Goal: Task Accomplishment & Management: Use online tool/utility

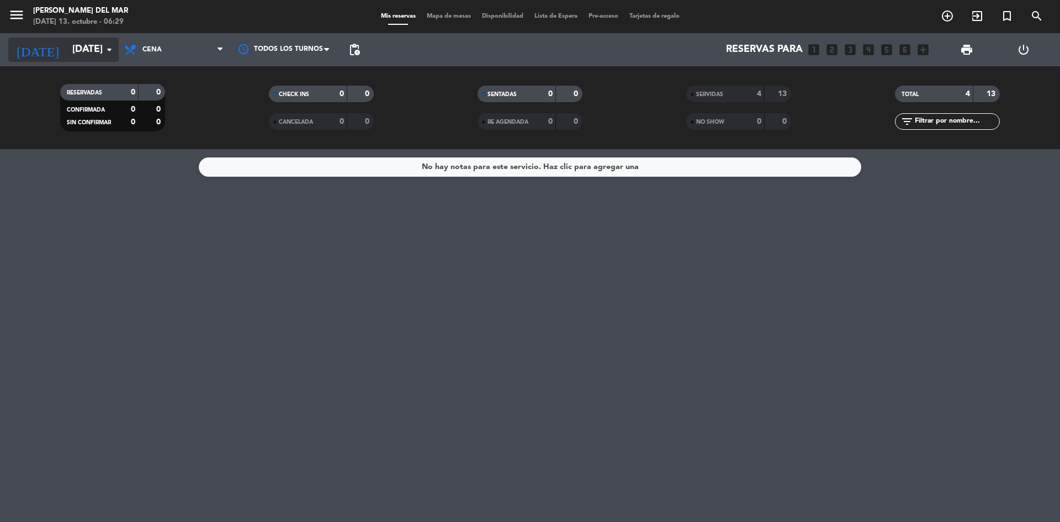
click at [98, 52] on input "[DATE]" at bounding box center [131, 50] width 128 height 22
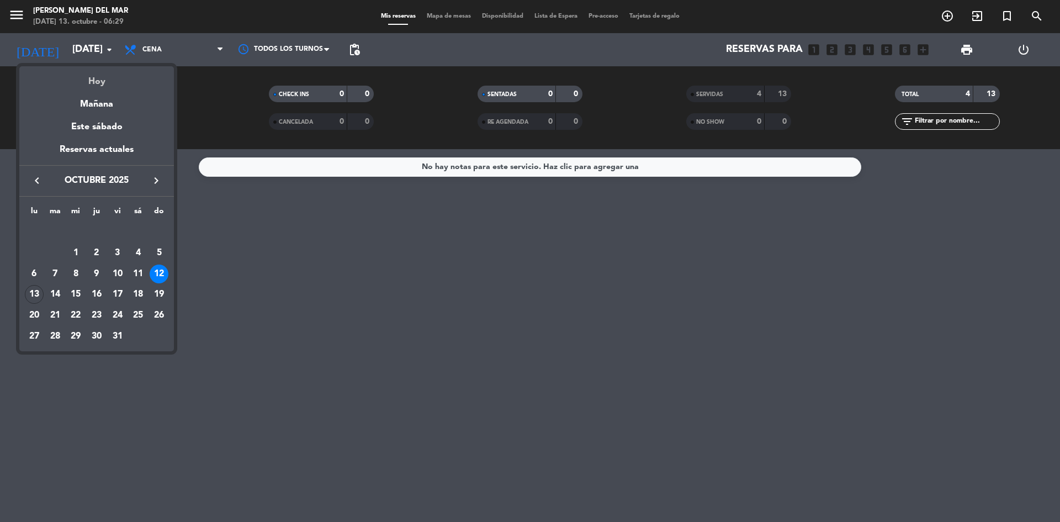
click at [101, 76] on div "Hoy" at bounding box center [96, 77] width 155 height 23
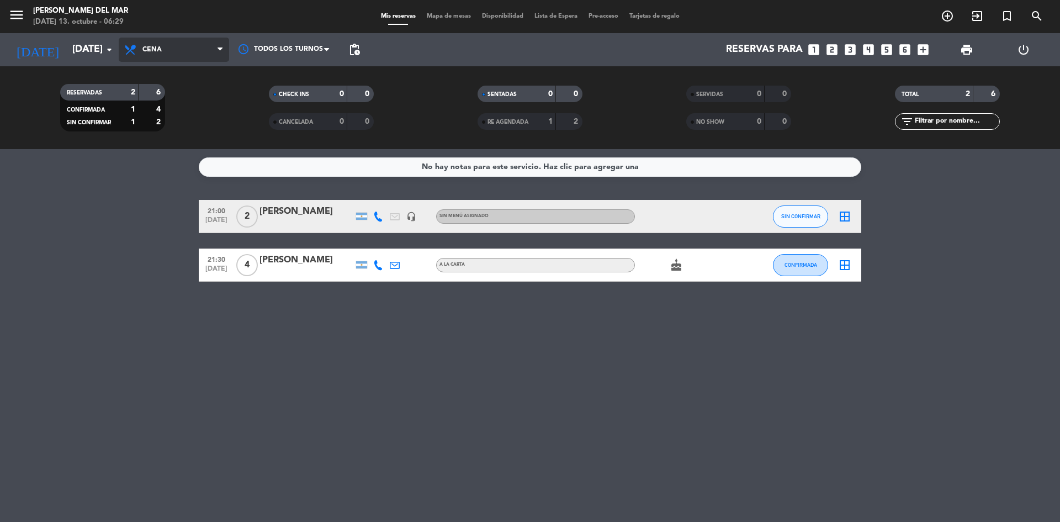
click at [186, 51] on span "Cena" at bounding box center [174, 50] width 110 height 24
click at [195, 125] on div "menu [PERSON_NAME] del Mar [DATE] 13. octubre - 06:29 Mis reservas Mapa de mesa…" at bounding box center [530, 74] width 1060 height 149
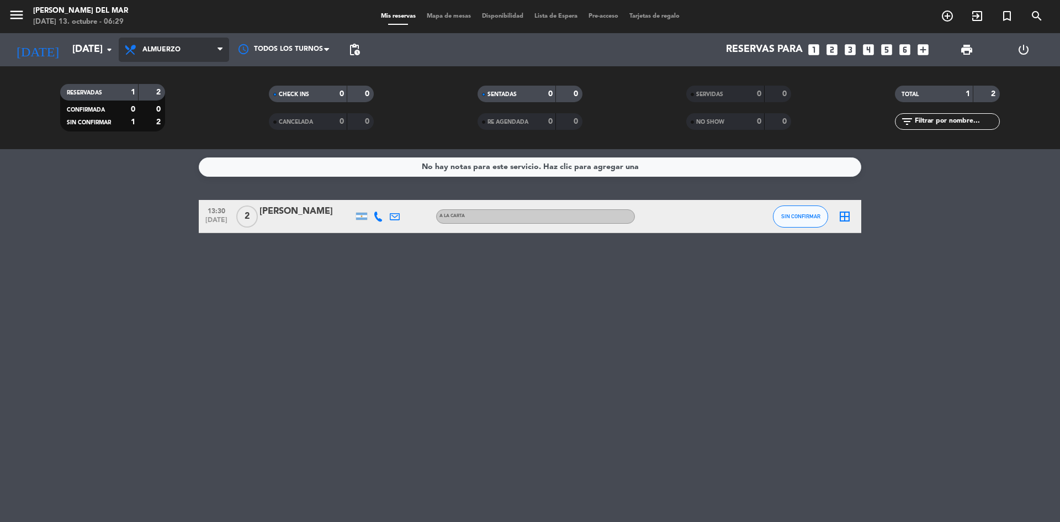
click at [196, 52] on span "Almuerzo" at bounding box center [174, 50] width 110 height 24
click at [102, 51] on input "[DATE]" at bounding box center [131, 50] width 128 height 22
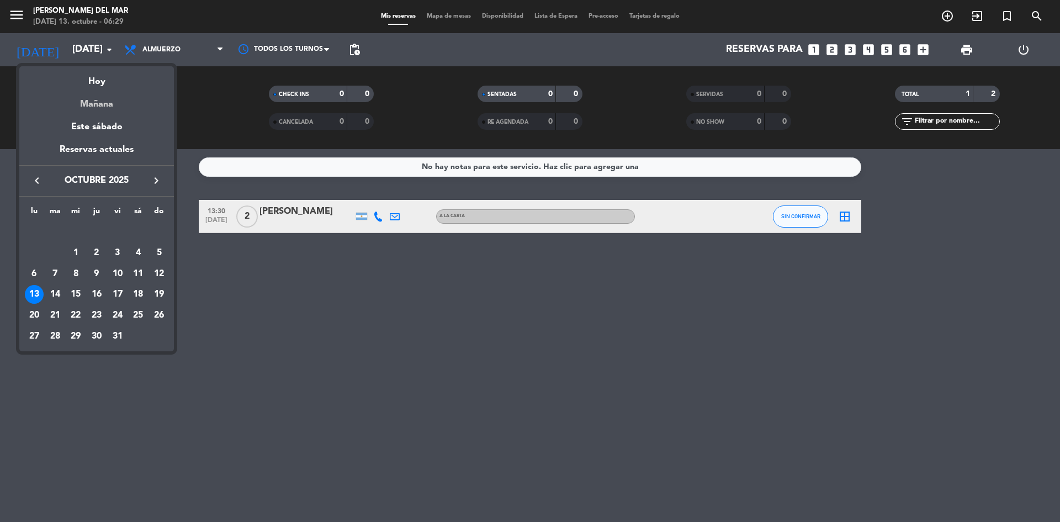
click at [91, 102] on div "Mañana" at bounding box center [96, 100] width 155 height 23
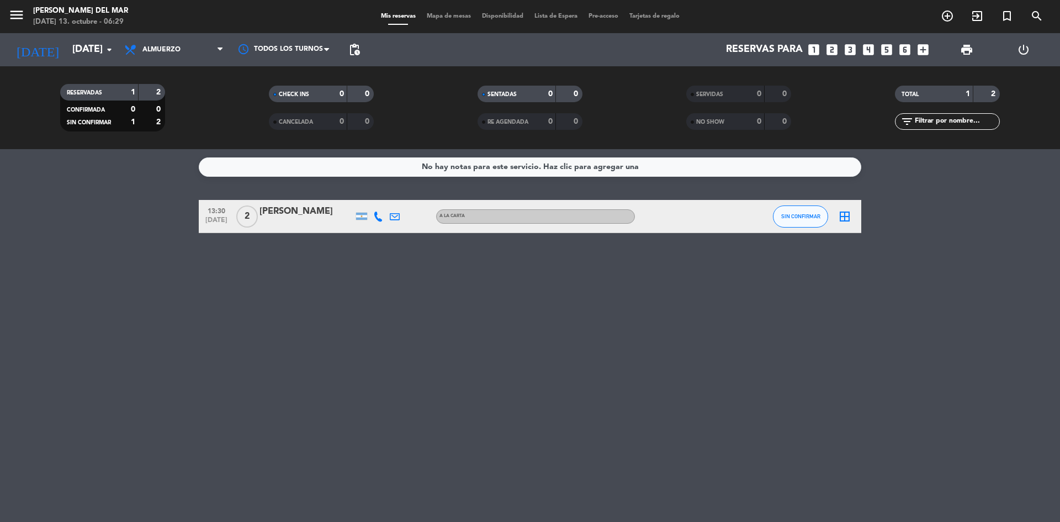
type input "[DATE]"
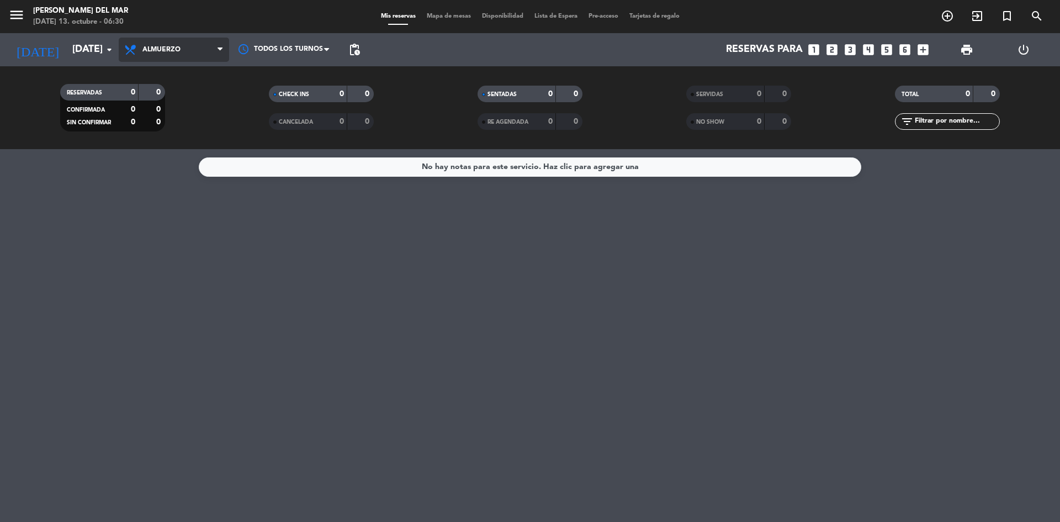
click at [162, 55] on span "Almuerzo" at bounding box center [174, 50] width 110 height 24
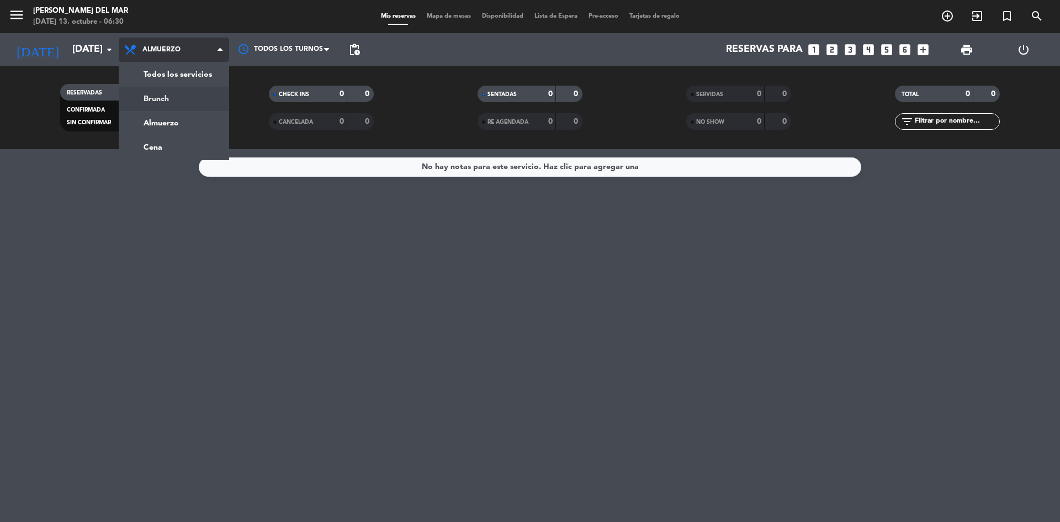
click at [161, 99] on div "menu [PERSON_NAME] del Mar [DATE] 13. octubre - 06:30 Mis reservas Mapa de mesa…" at bounding box center [530, 74] width 1060 height 149
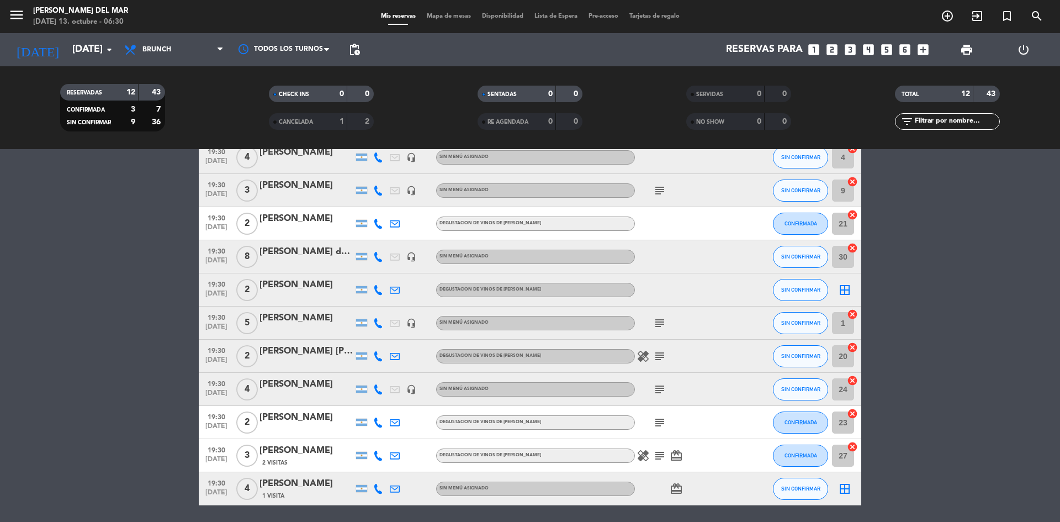
scroll to position [76, 0]
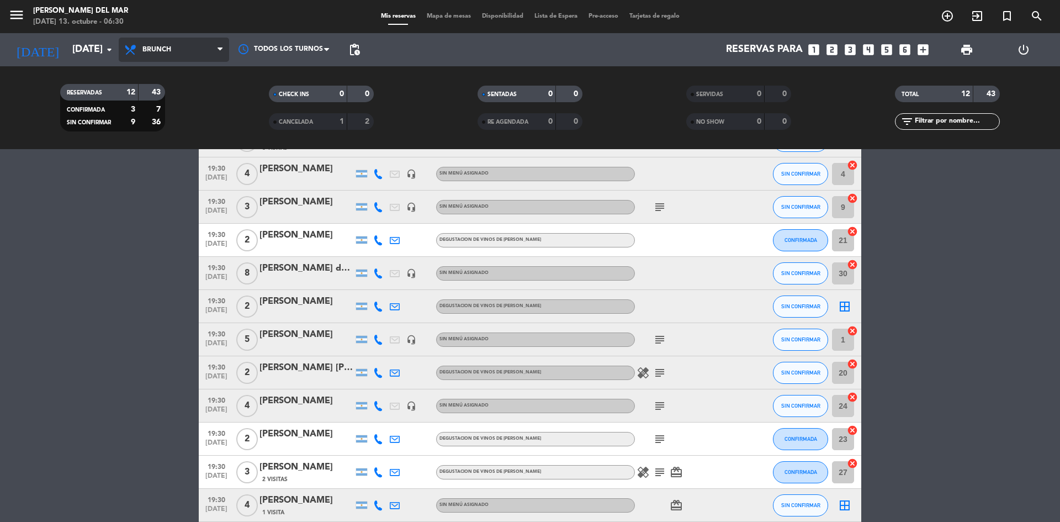
click at [171, 51] on span "Brunch" at bounding box center [174, 50] width 110 height 24
click at [163, 146] on div "menu [PERSON_NAME] del Mar [DATE] 13. octubre - 06:30 Mis reservas Mapa de mesa…" at bounding box center [530, 74] width 1060 height 149
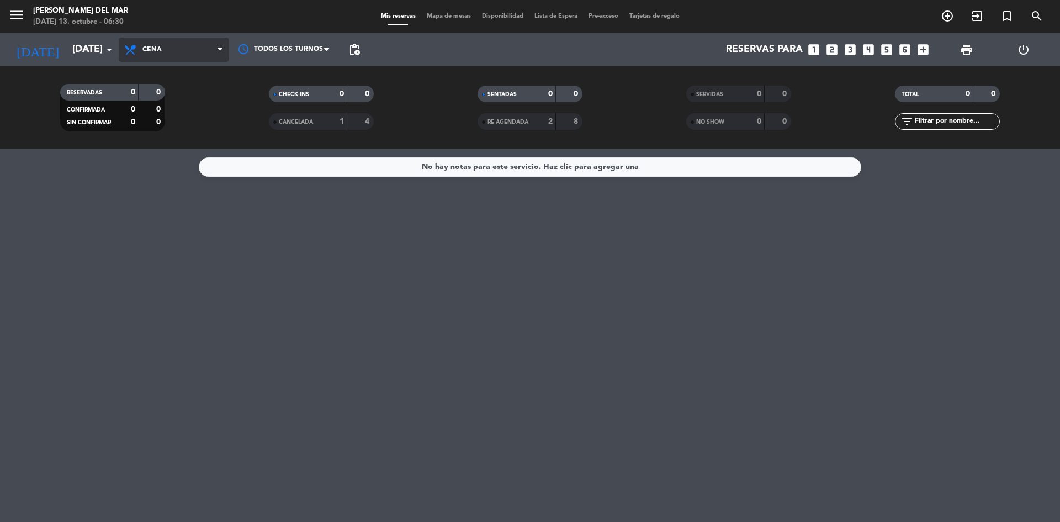
click at [162, 44] on span "Cena" at bounding box center [174, 50] width 110 height 24
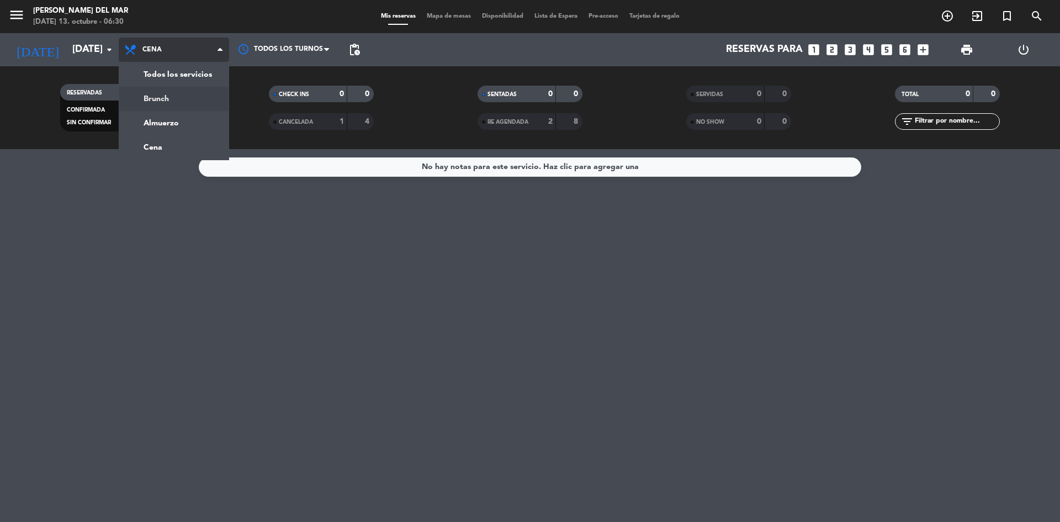
click at [160, 96] on div "menu [PERSON_NAME] del Mar [DATE] 13. octubre - 06:30 Mis reservas Mapa de mesa…" at bounding box center [530, 74] width 1060 height 149
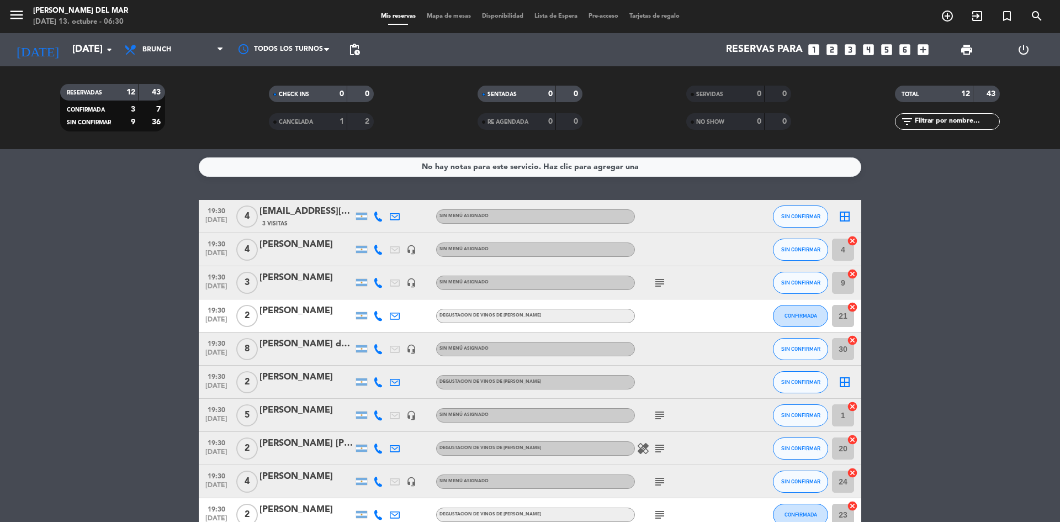
click at [845, 218] on icon "border_all" at bounding box center [844, 216] width 13 height 13
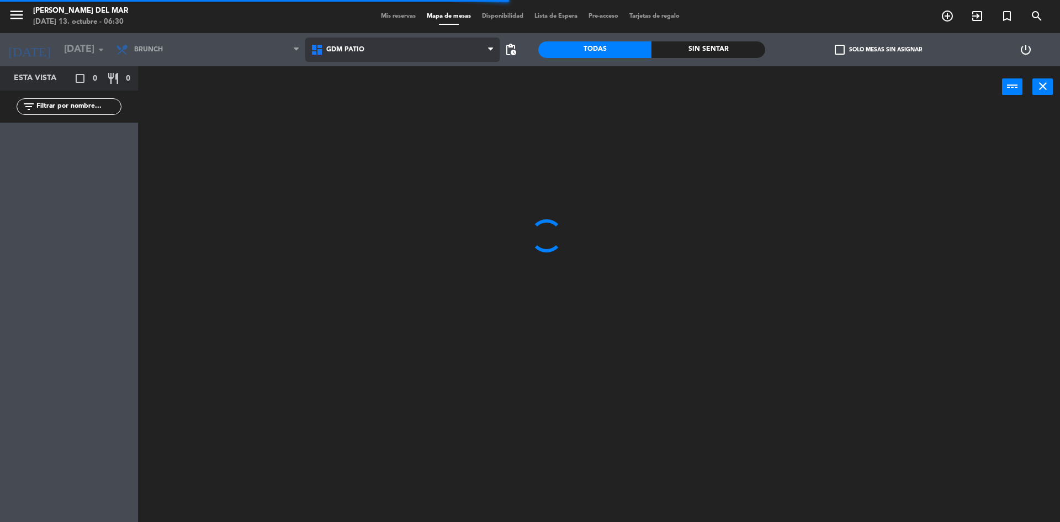
click at [339, 47] on span "GDM PATIO" at bounding box center [345, 50] width 38 height 8
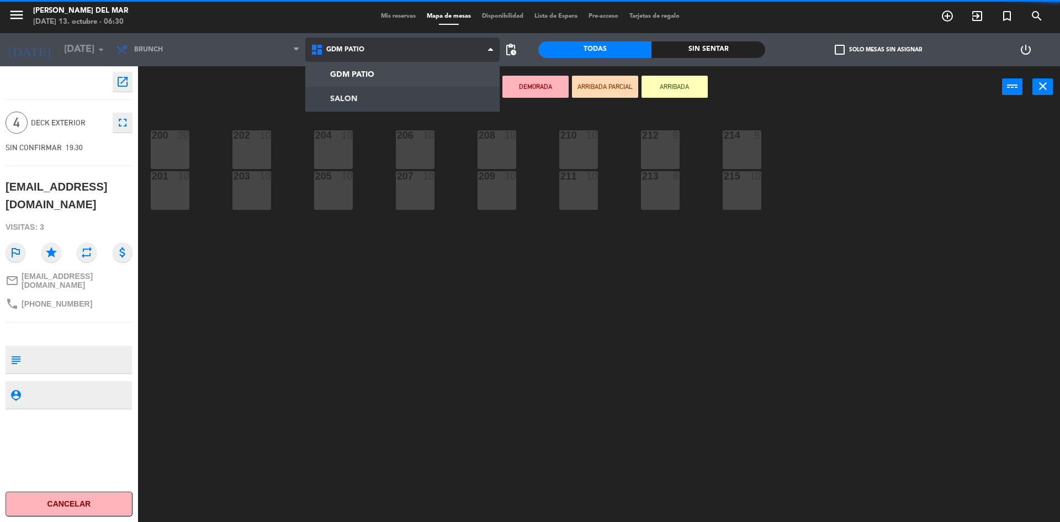
click at [345, 96] on ng-component "menu [PERSON_NAME] del Mar [DATE] 13. octubre - 06:30 Mis reservas Mapa de mesa…" at bounding box center [530, 262] width 1060 height 525
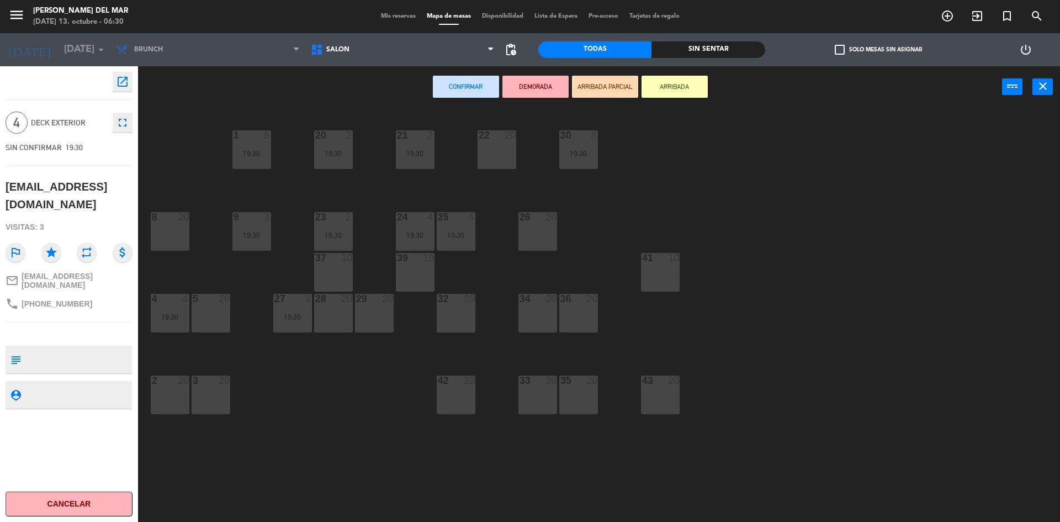
click at [372, 316] on div "29 20" at bounding box center [374, 313] width 39 height 39
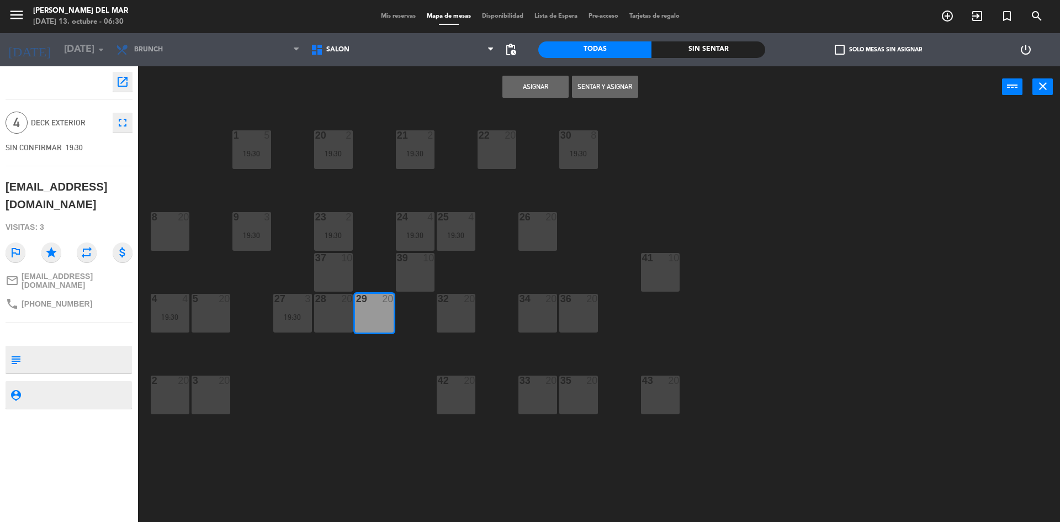
click at [529, 81] on button "Asignar" at bounding box center [536, 87] width 66 height 22
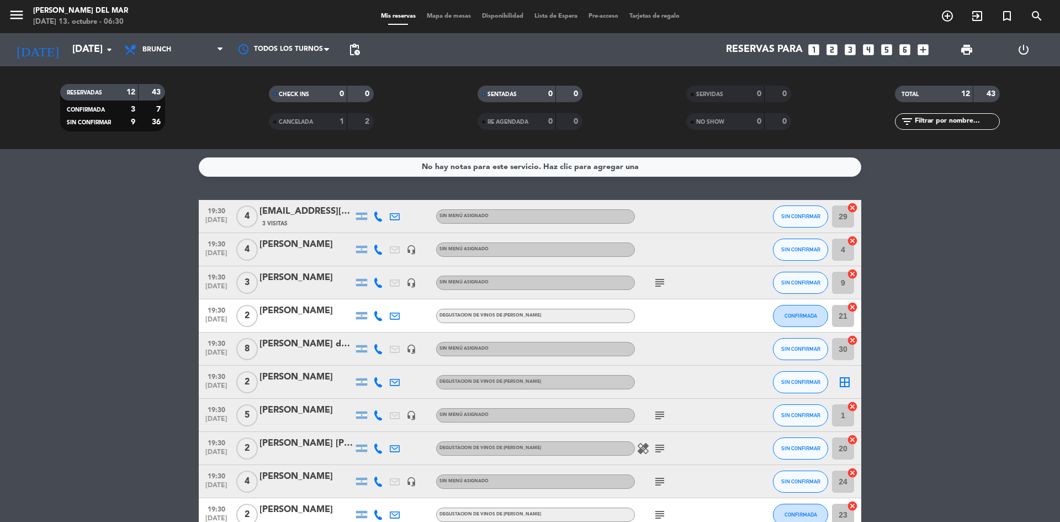
click at [663, 286] on icon "subject" at bounding box center [659, 282] width 13 height 13
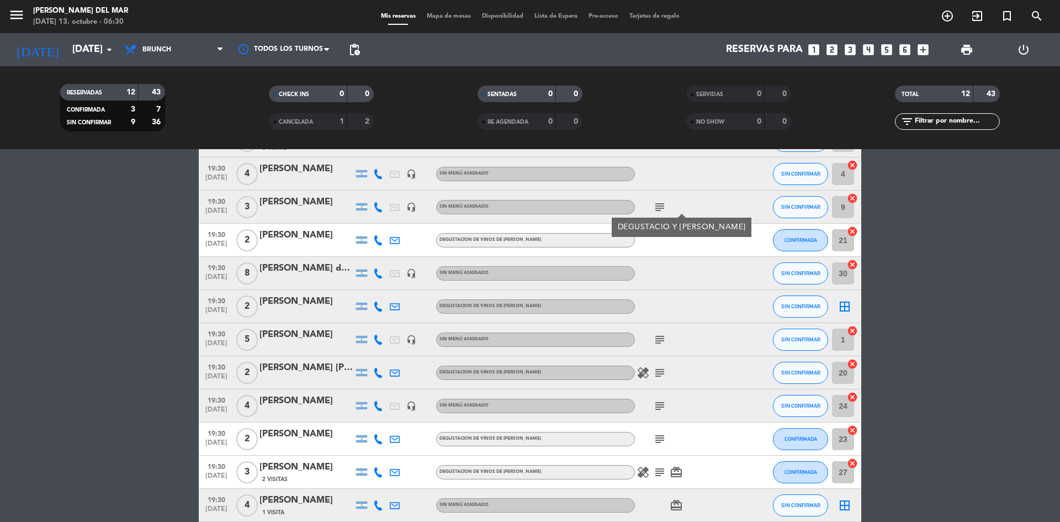
scroll to position [110, 0]
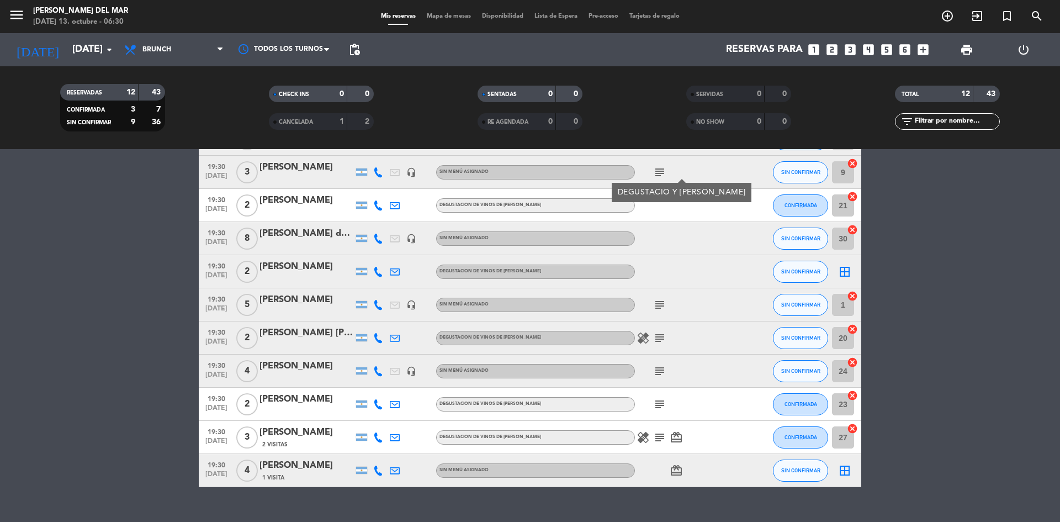
click at [656, 304] on icon "subject" at bounding box center [659, 304] width 13 height 13
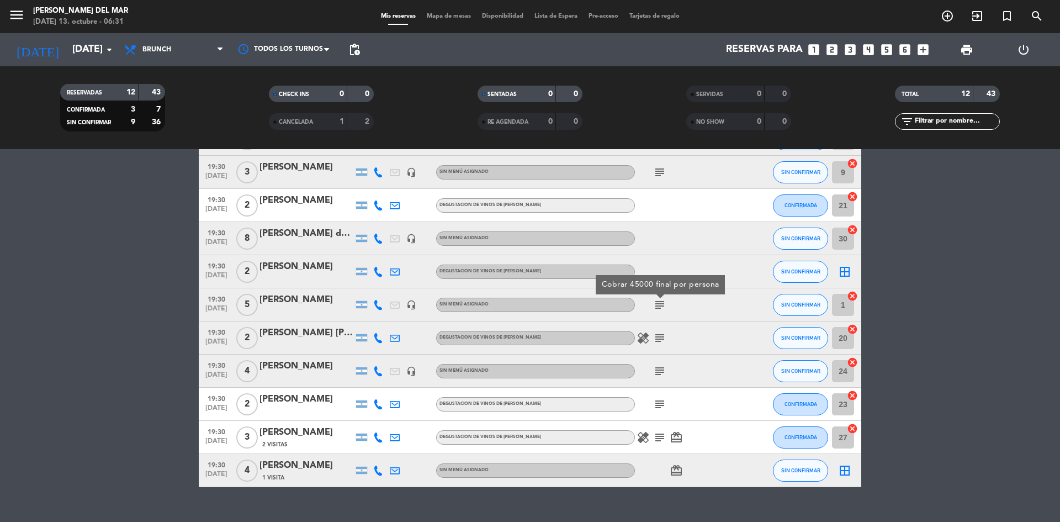
click at [662, 341] on icon "subject" at bounding box center [659, 337] width 13 height 13
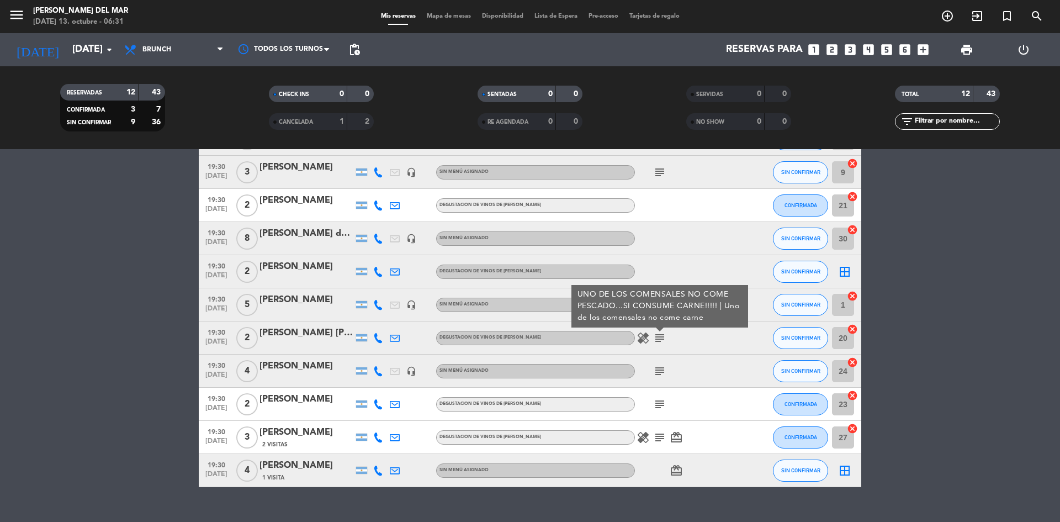
click at [659, 371] on icon "subject" at bounding box center [659, 370] width 13 height 13
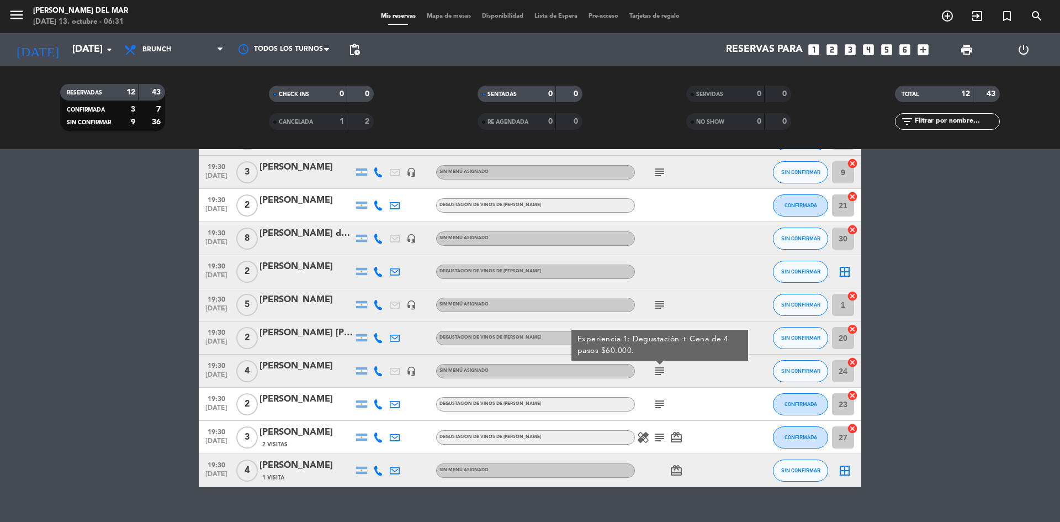
click at [662, 408] on icon "subject" at bounding box center [659, 404] width 13 height 13
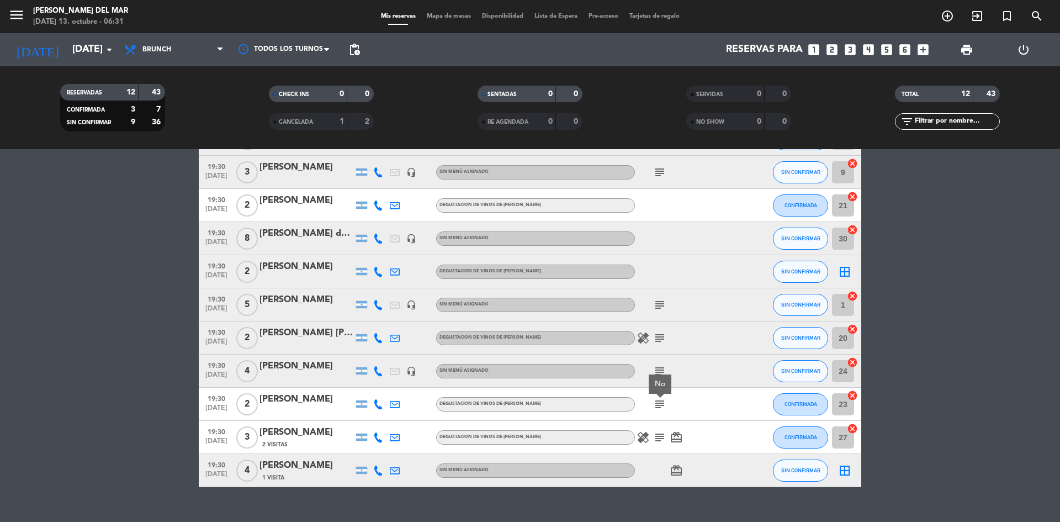
click at [657, 435] on icon "subject" at bounding box center [659, 437] width 13 height 13
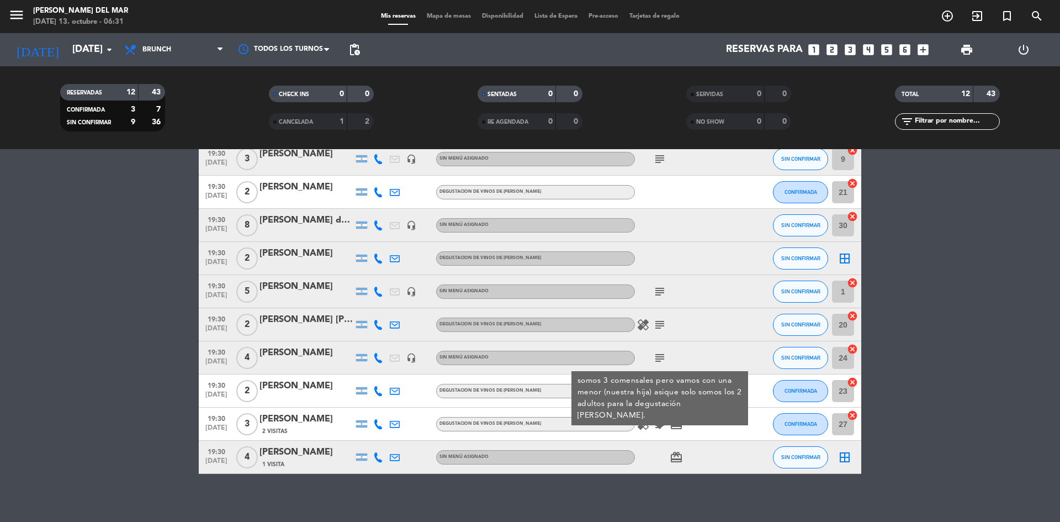
scroll to position [131, 0]
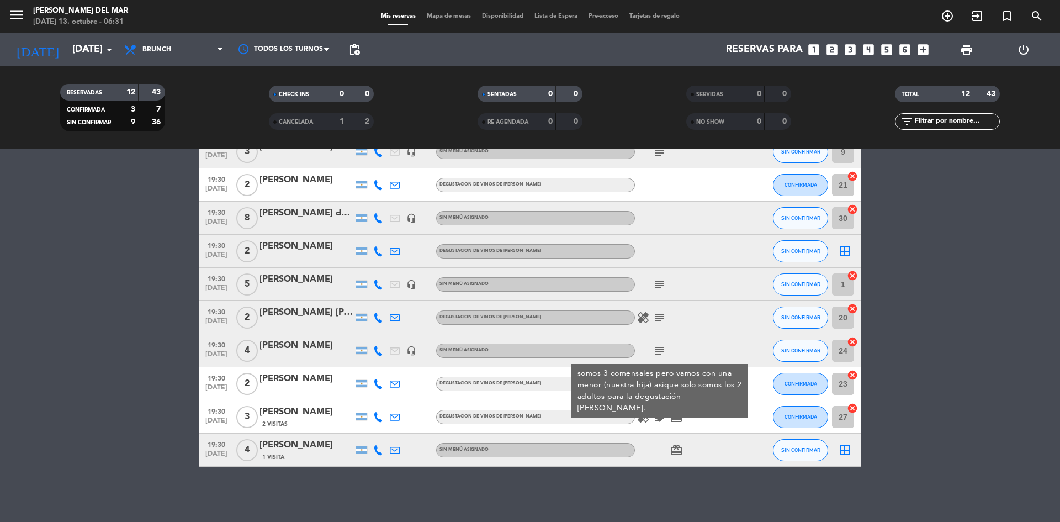
click at [844, 450] on icon "border_all" at bounding box center [844, 449] width 13 height 13
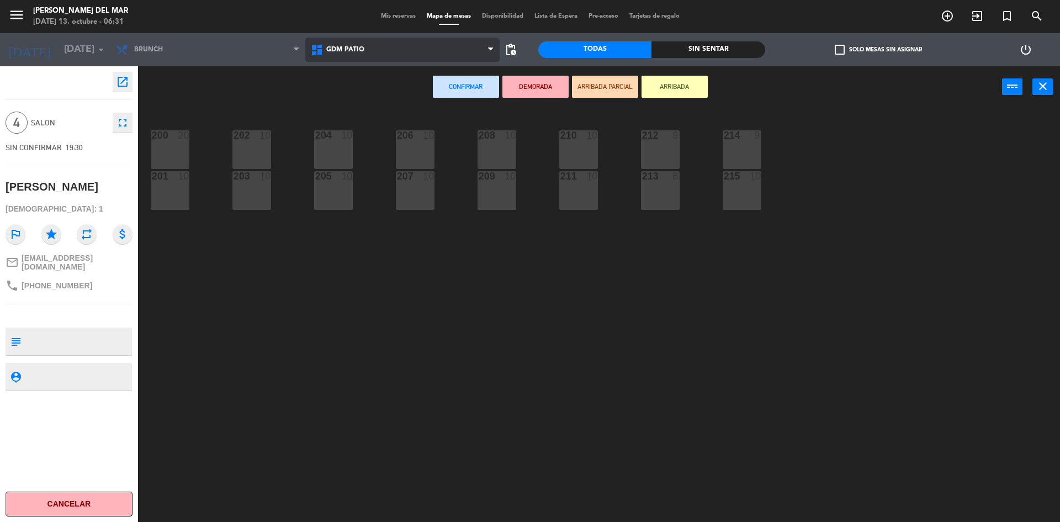
click at [337, 47] on span "GDM PATIO" at bounding box center [345, 50] width 38 height 8
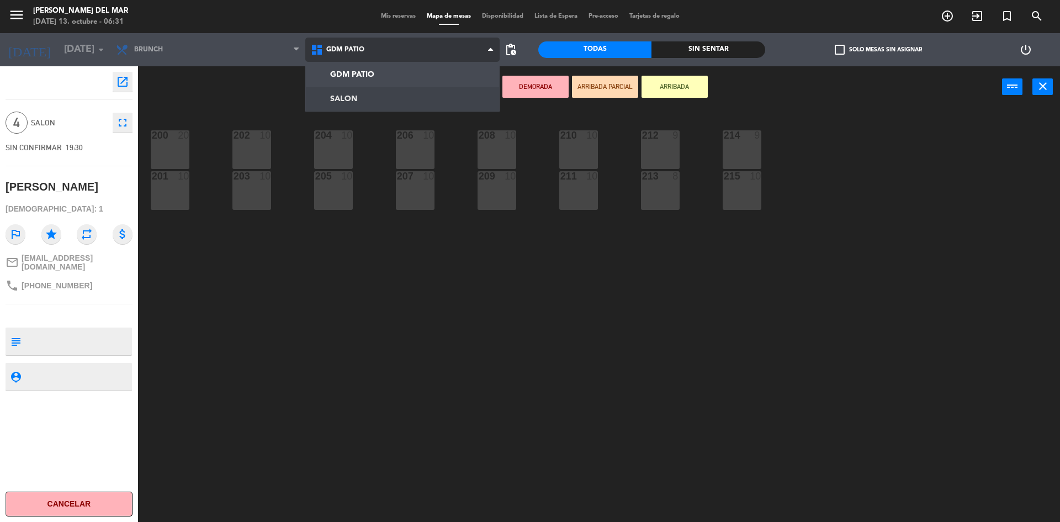
click at [350, 93] on ng-component "menu [PERSON_NAME] del Mar [DATE] 13. octubre - 06:31 Mis reservas Mapa de mesa…" at bounding box center [530, 262] width 1060 height 525
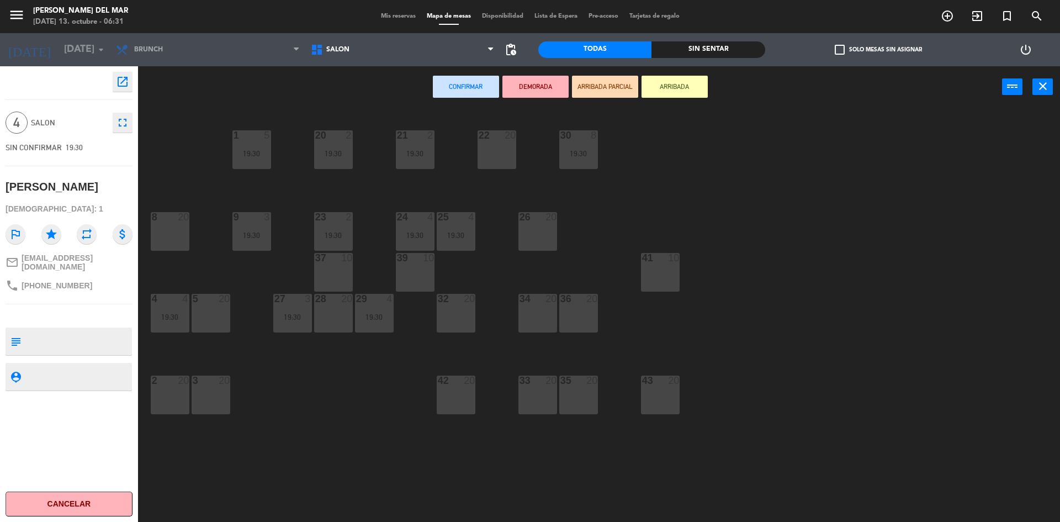
click at [542, 315] on div "34 20" at bounding box center [538, 313] width 39 height 39
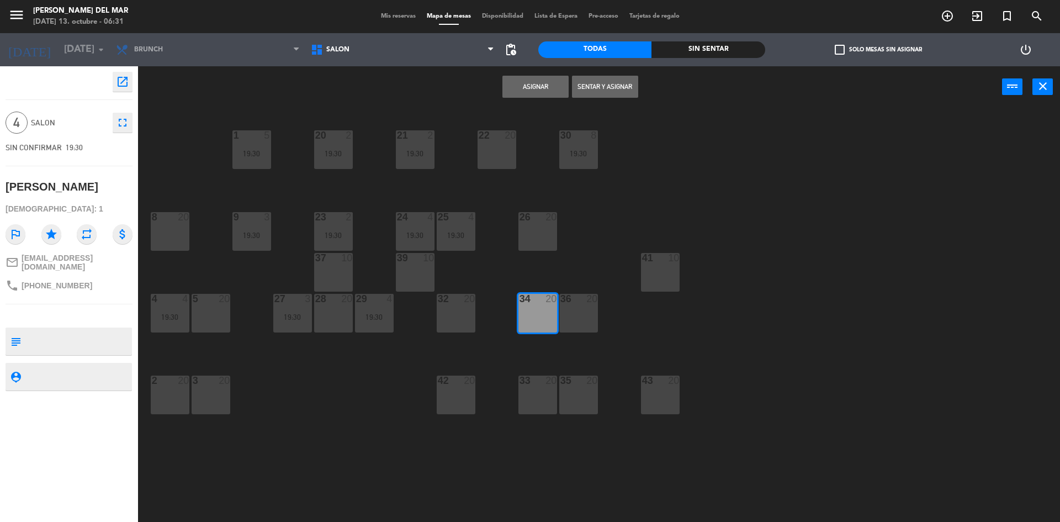
click at [535, 392] on div "33 20" at bounding box center [538, 395] width 39 height 39
click at [532, 89] on button "Asignar" at bounding box center [536, 87] width 66 height 22
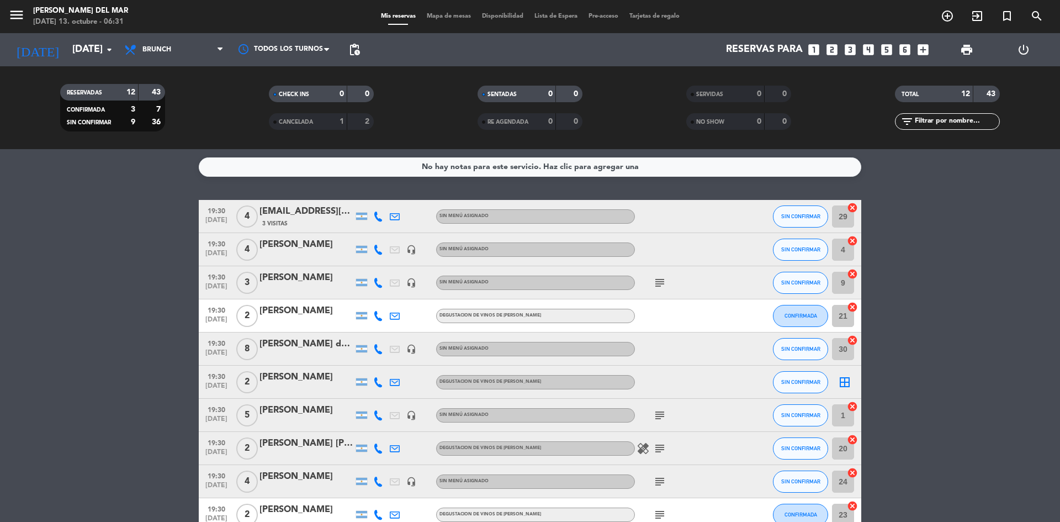
click at [846, 383] on icon "border_all" at bounding box center [844, 382] width 13 height 13
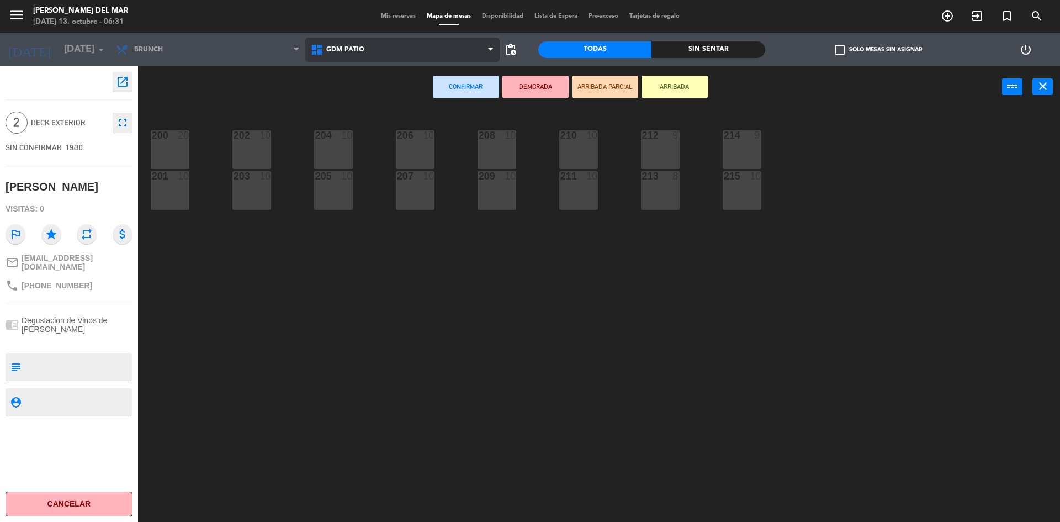
click at [411, 55] on span "GDM PATIO" at bounding box center [402, 50] width 195 height 24
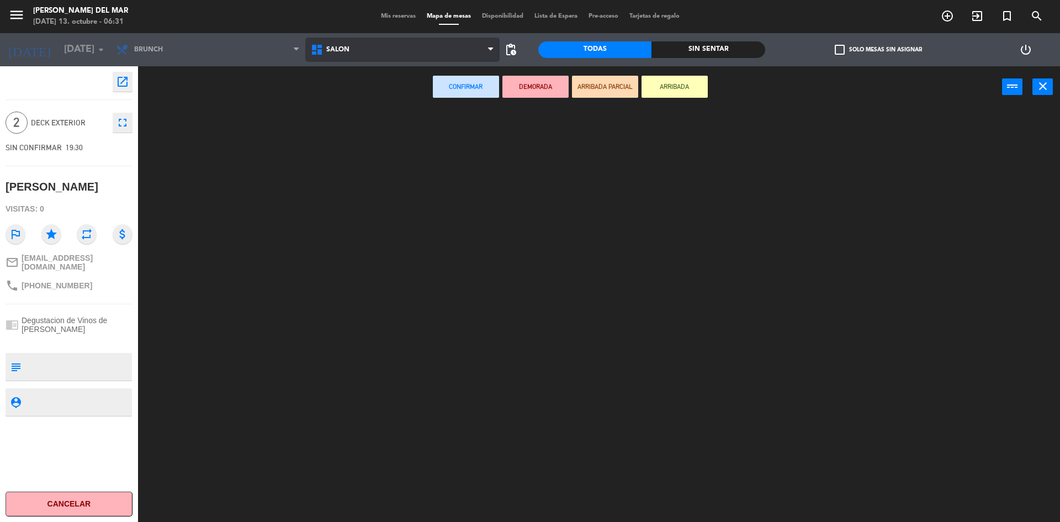
click at [371, 94] on ng-component "menu [PERSON_NAME] del Mar [DATE] 13. octubre - 06:31 Mis reservas Mapa de mesa…" at bounding box center [530, 262] width 1060 height 525
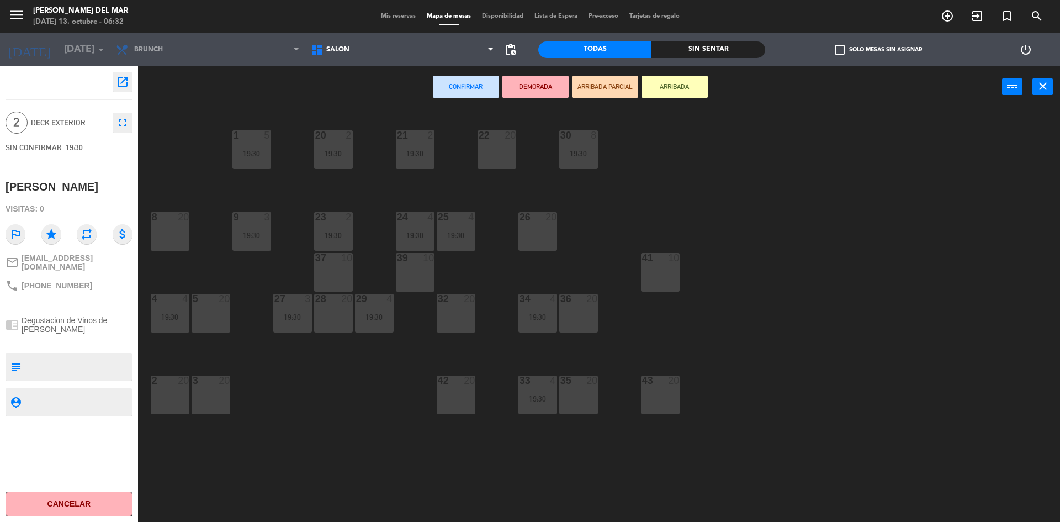
click at [159, 231] on div "8 20" at bounding box center [170, 231] width 39 height 39
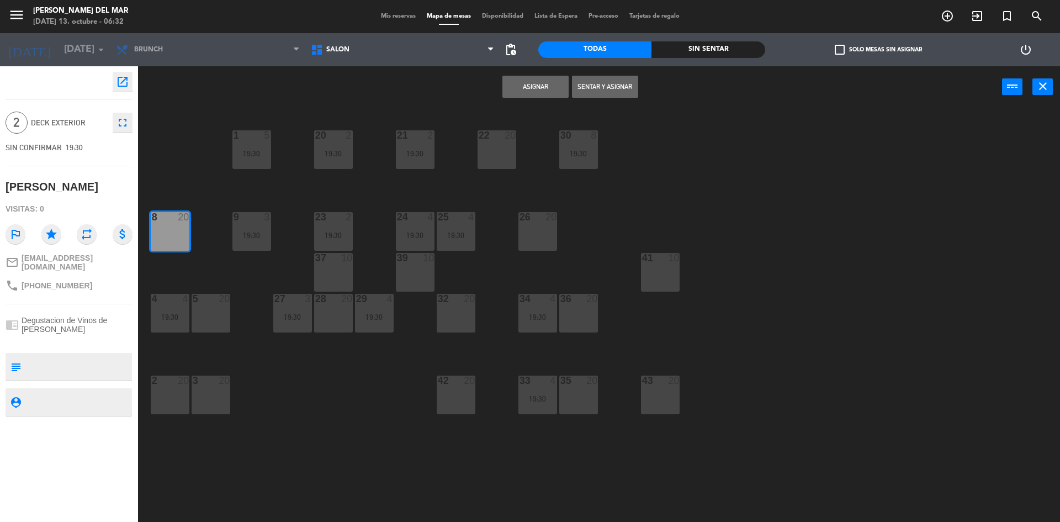
click at [542, 89] on button "Asignar" at bounding box center [536, 87] width 66 height 22
